Goal: Complete application form

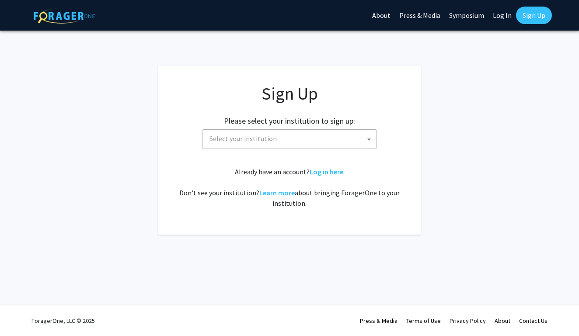
click at [308, 133] on span "Select your institution" at bounding box center [291, 139] width 171 height 18
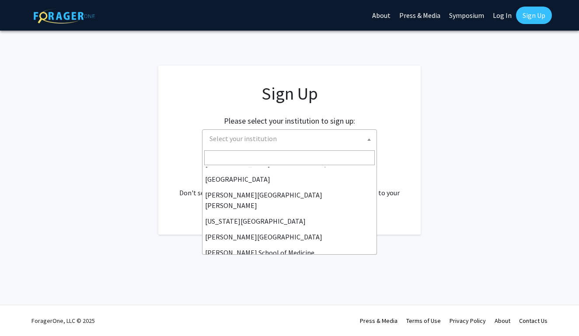
scroll to position [167, 0]
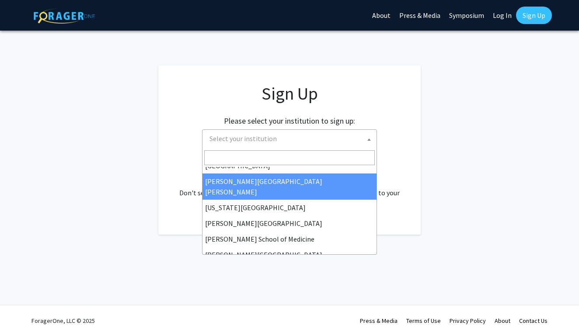
select select "1"
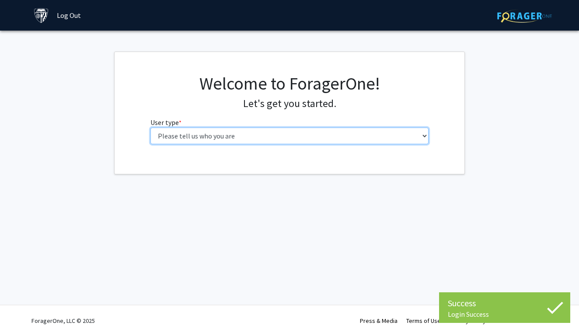
select select "2: masters"
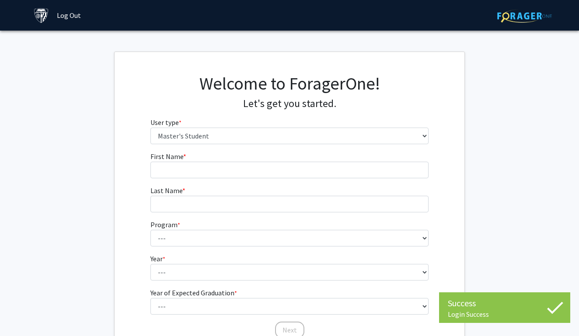
click at [333, 160] on fg-input "First Name * required" at bounding box center [289, 164] width 279 height 27
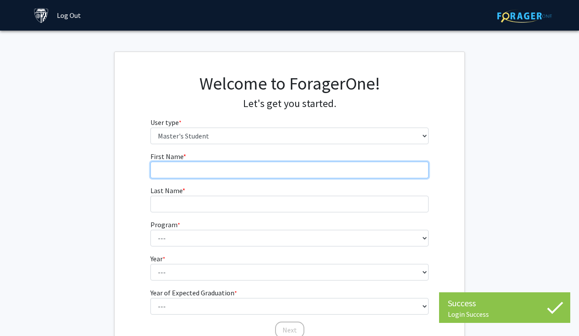
click at [323, 165] on input "First Name * required" at bounding box center [289, 170] width 279 height 17
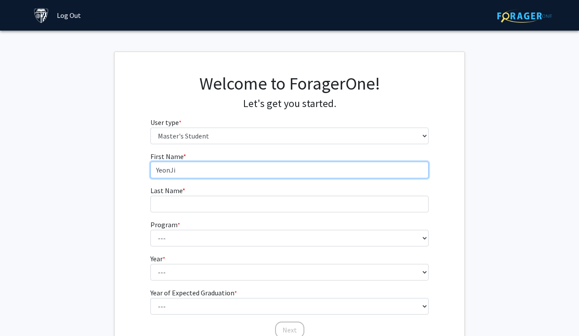
type input "YeonJi"
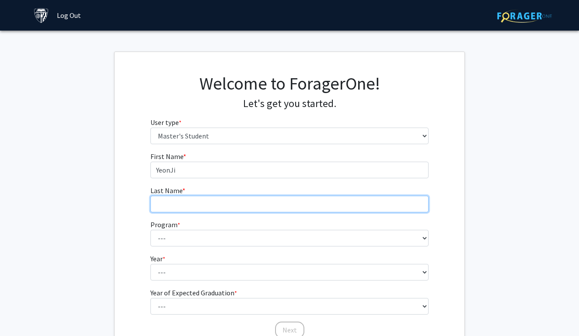
type input "e"
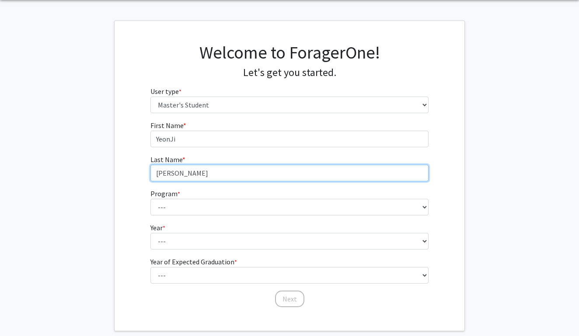
scroll to position [43, 0]
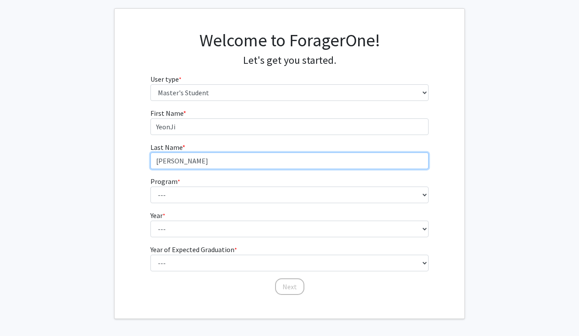
type input "[PERSON_NAME]"
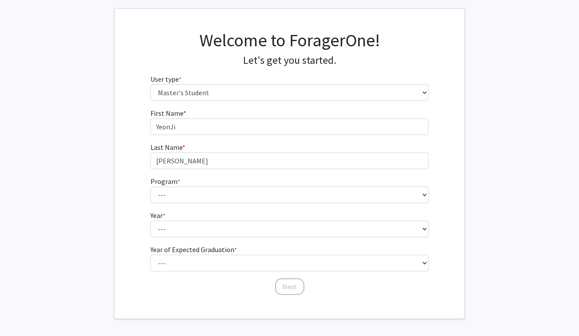
click at [330, 205] on form "First Name * required YeonJi Last Name * required [PERSON_NAME] Program * requi…" at bounding box center [289, 197] width 279 height 179
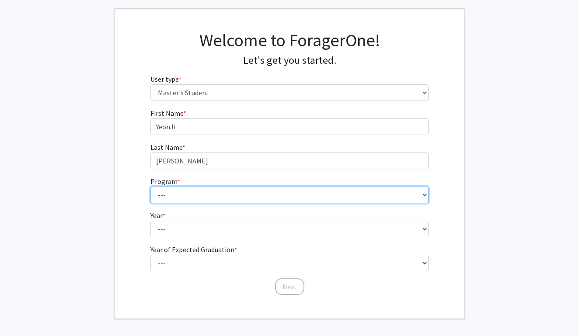
select select "129: 129"
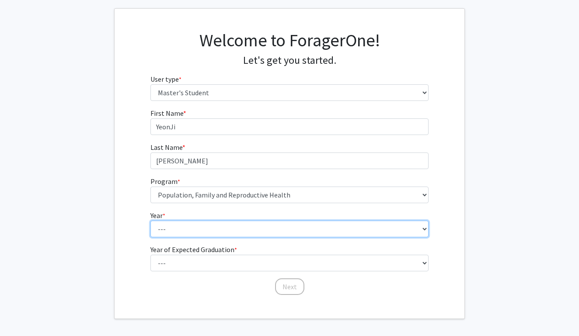
select select "1: first_year"
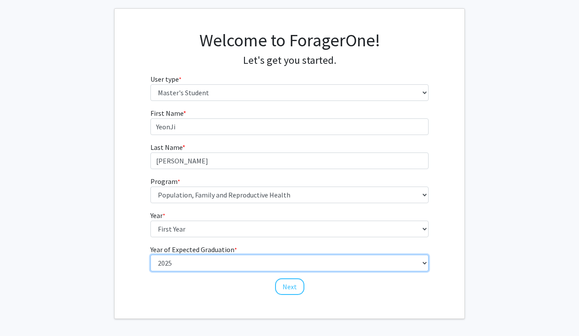
select select "4: 2028"
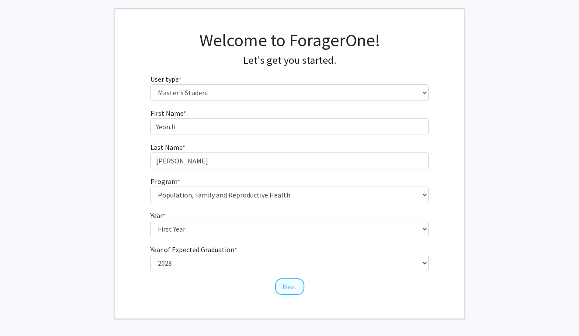
click at [285, 284] on button "Next" at bounding box center [289, 287] width 29 height 17
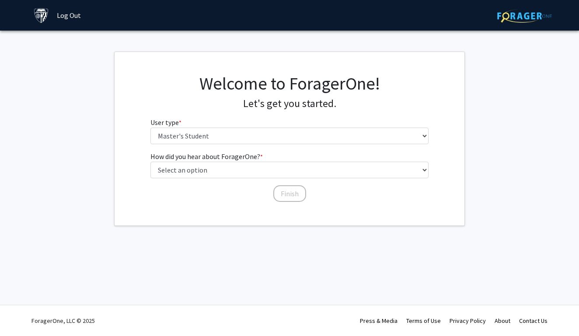
scroll to position [0, 0]
click at [291, 144] on div "Welcome to ForagerOne! Let's get you started. User type * required Please tell …" at bounding box center [290, 112] width 292 height 78
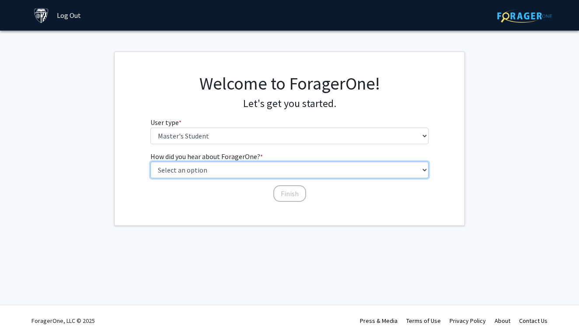
select select "3: university_website"
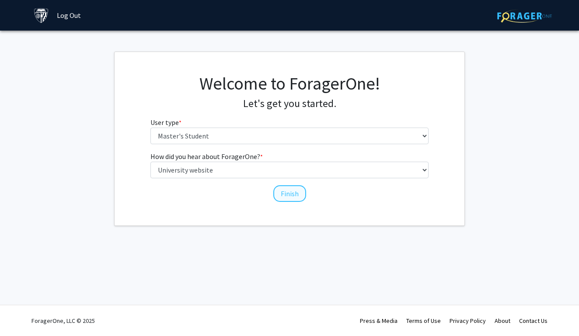
click at [294, 195] on button "Finish" at bounding box center [289, 193] width 33 height 17
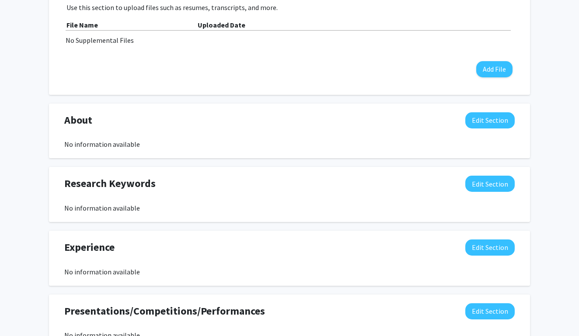
scroll to position [297, 0]
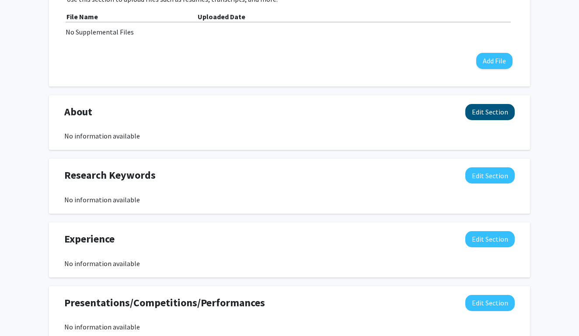
click at [494, 120] on button "Edit Section" at bounding box center [489, 112] width 49 height 16
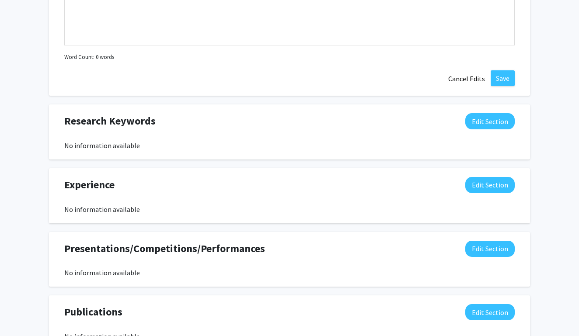
scroll to position [544, 0]
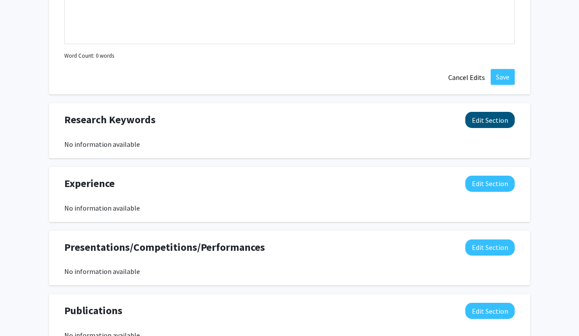
click at [491, 120] on button "Edit Section" at bounding box center [489, 120] width 49 height 16
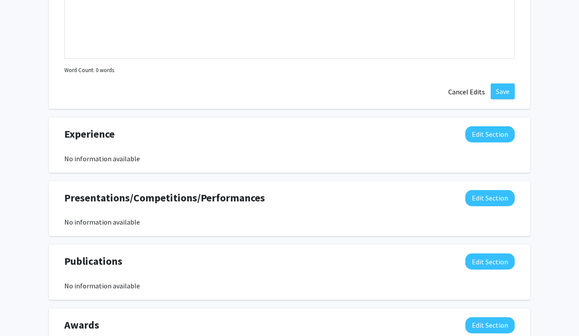
scroll to position [790, 0]
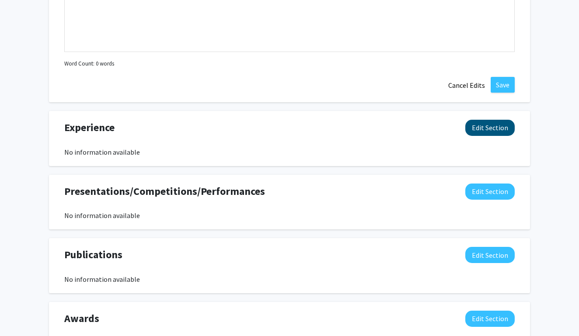
click at [487, 131] on button "Edit Section" at bounding box center [489, 128] width 49 height 16
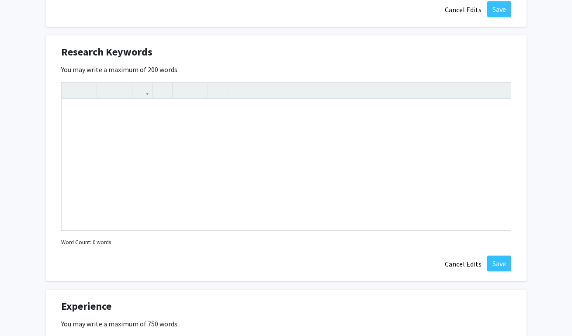
scroll to position [308, 0]
